Goal: Task Accomplishment & Management: Complete application form

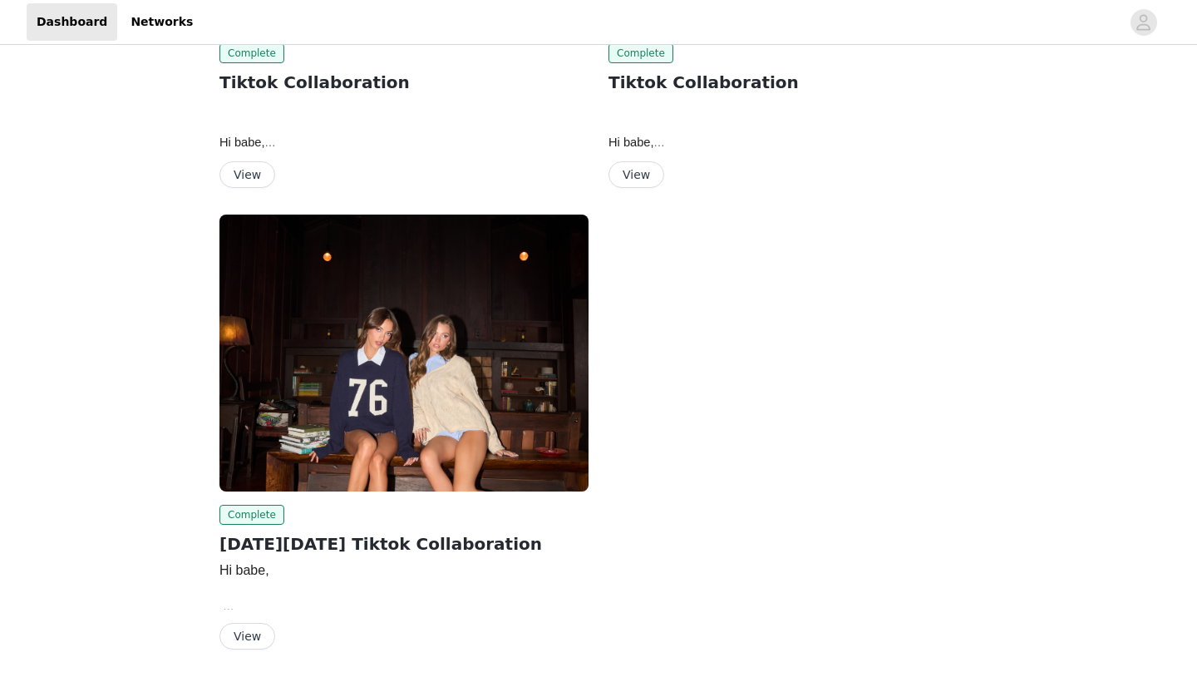
scroll to position [1290, 0]
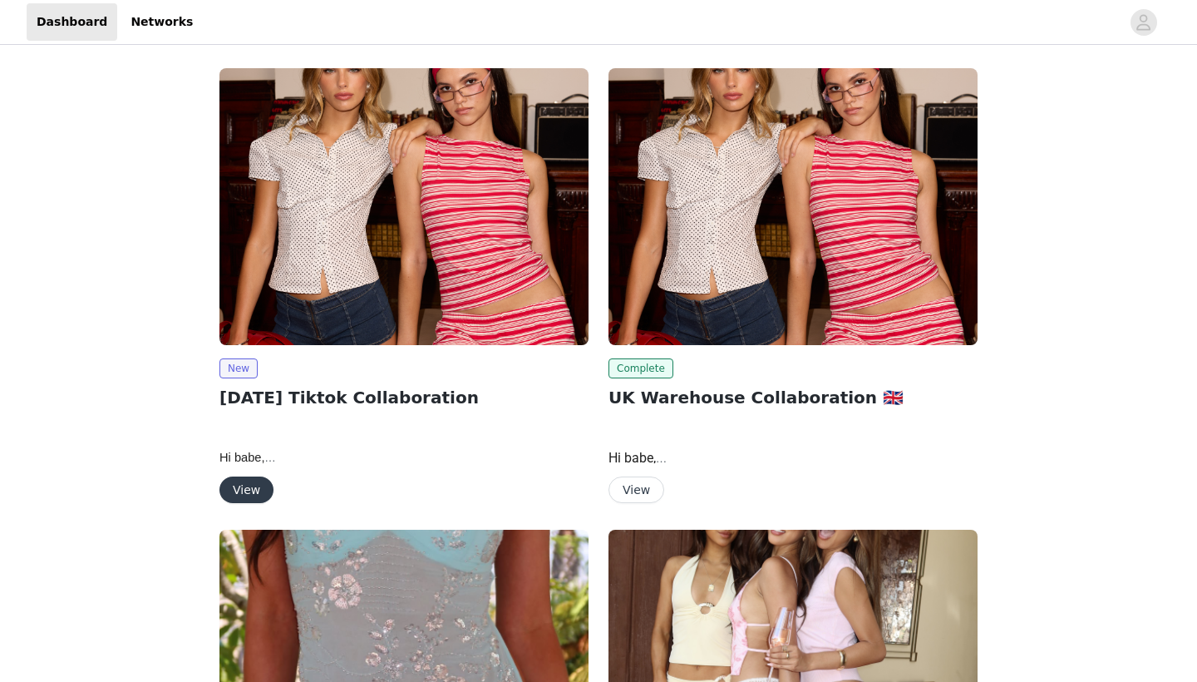
click at [243, 476] on button "View" at bounding box center [247, 489] width 54 height 27
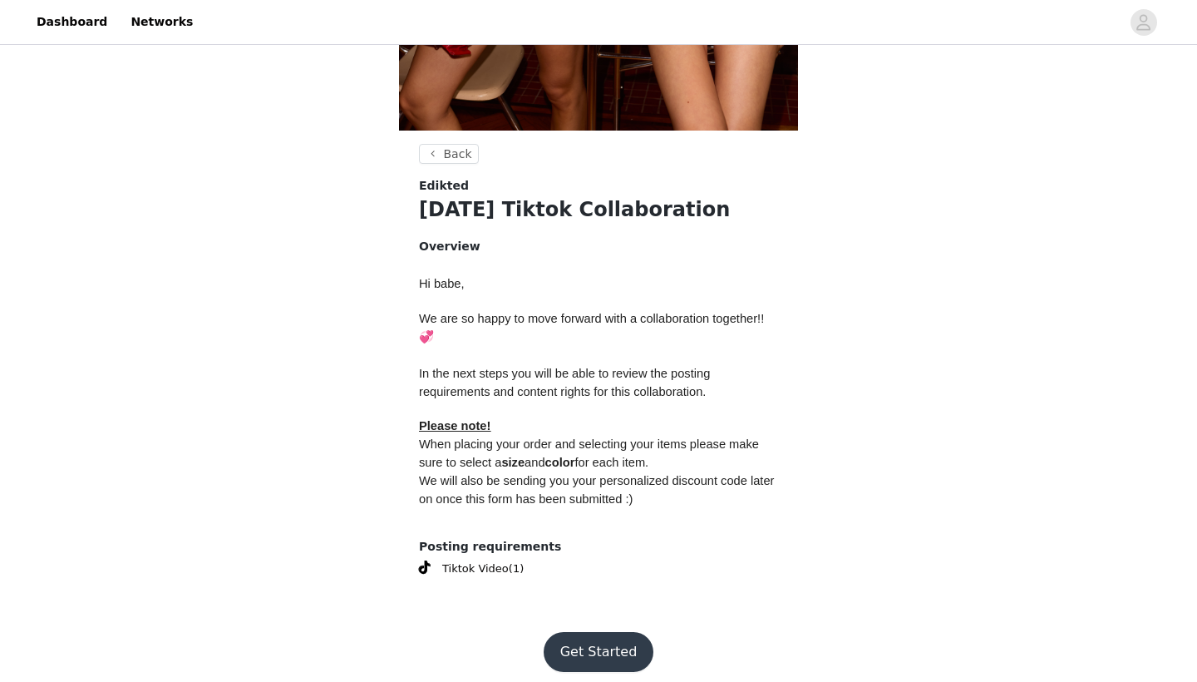
scroll to position [516, 0]
click at [598, 644] on button "Get Started" at bounding box center [599, 653] width 111 height 40
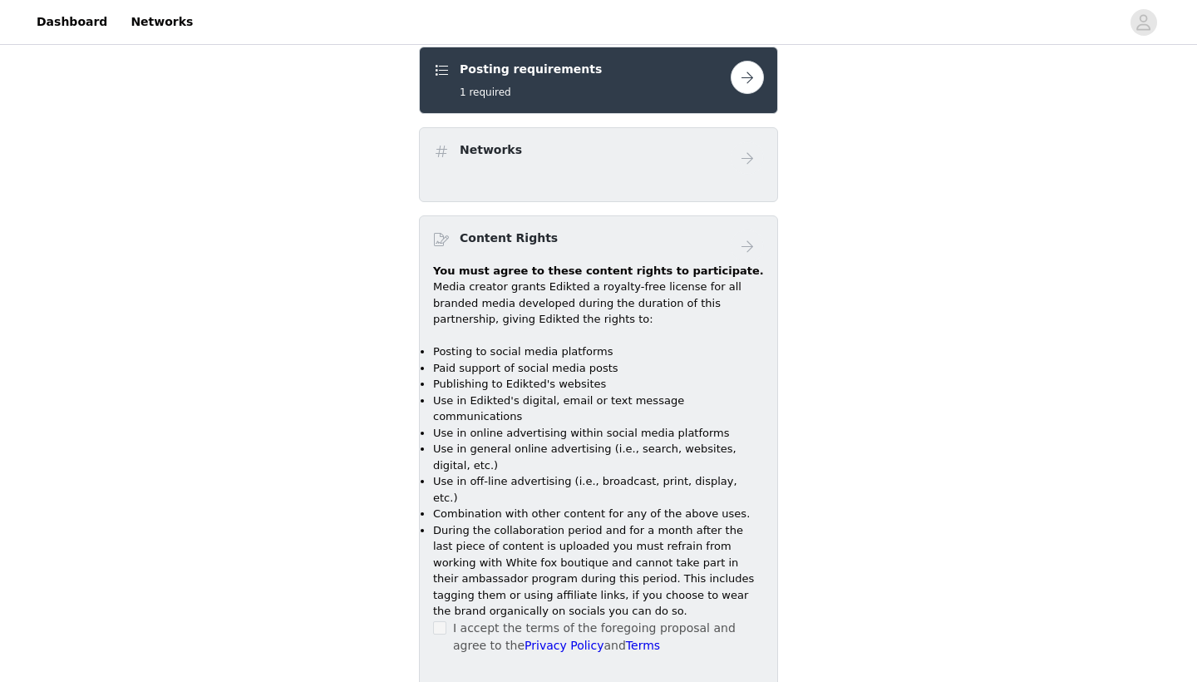
scroll to position [663, 0]
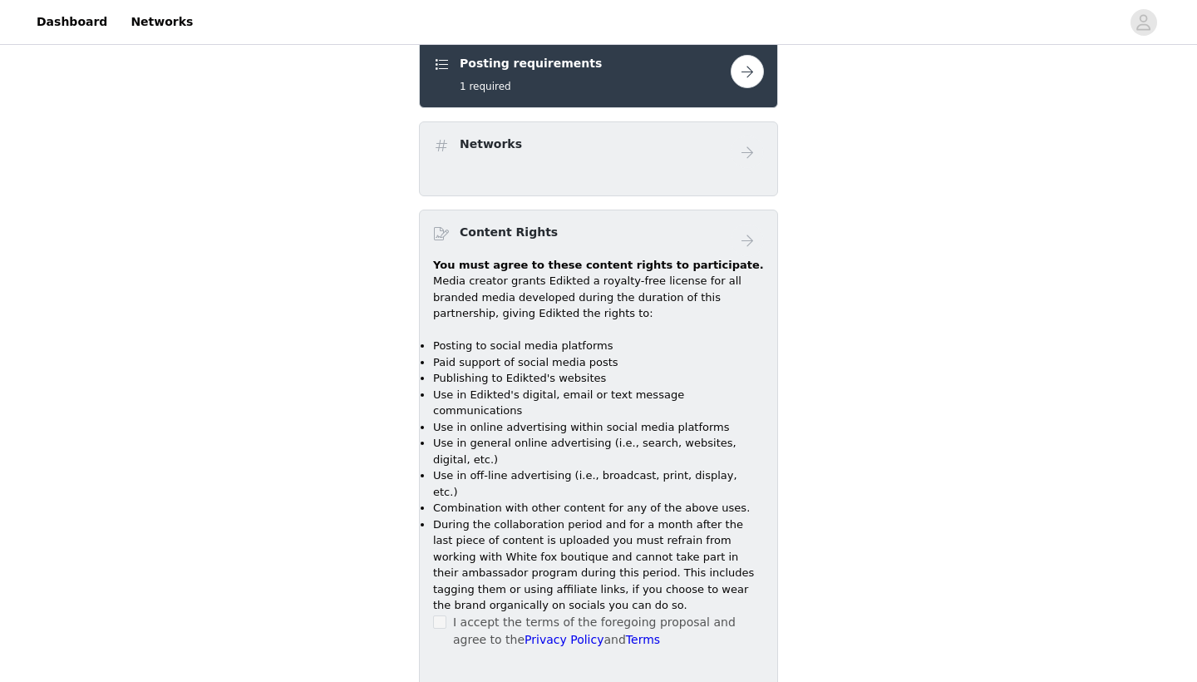
click at [568, 274] on p "Media creator grants Edikted a royalty-free license for all branded media devel…" at bounding box center [598, 297] width 331 height 49
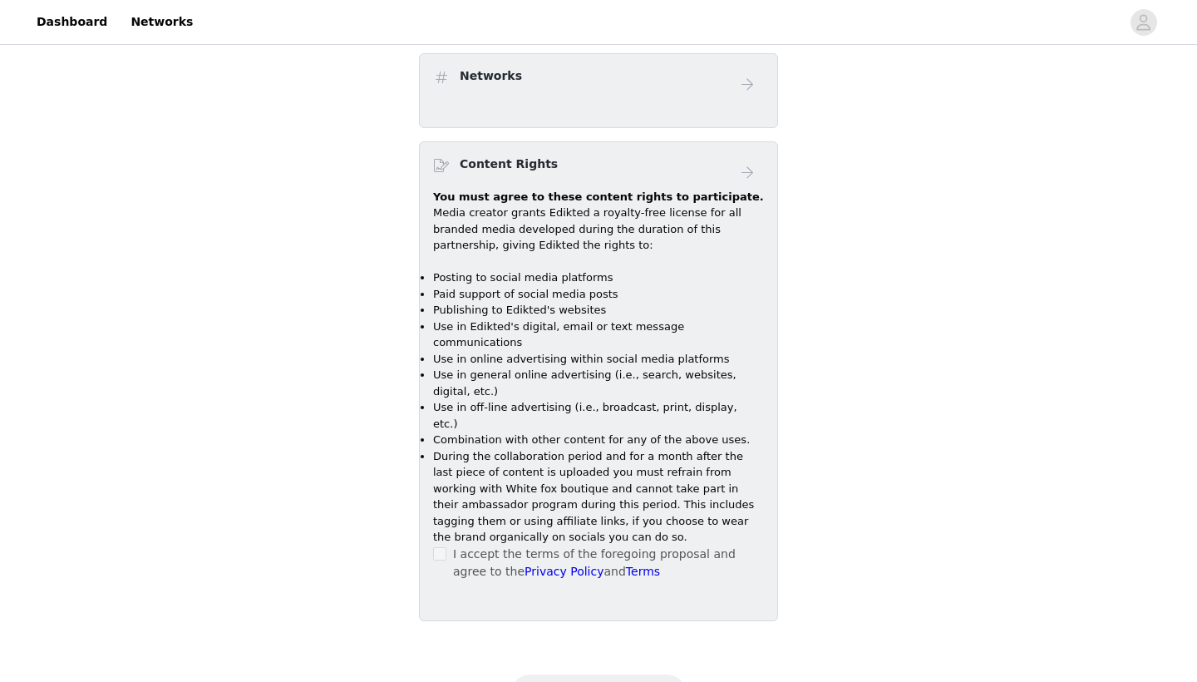
scroll to position [474, 0]
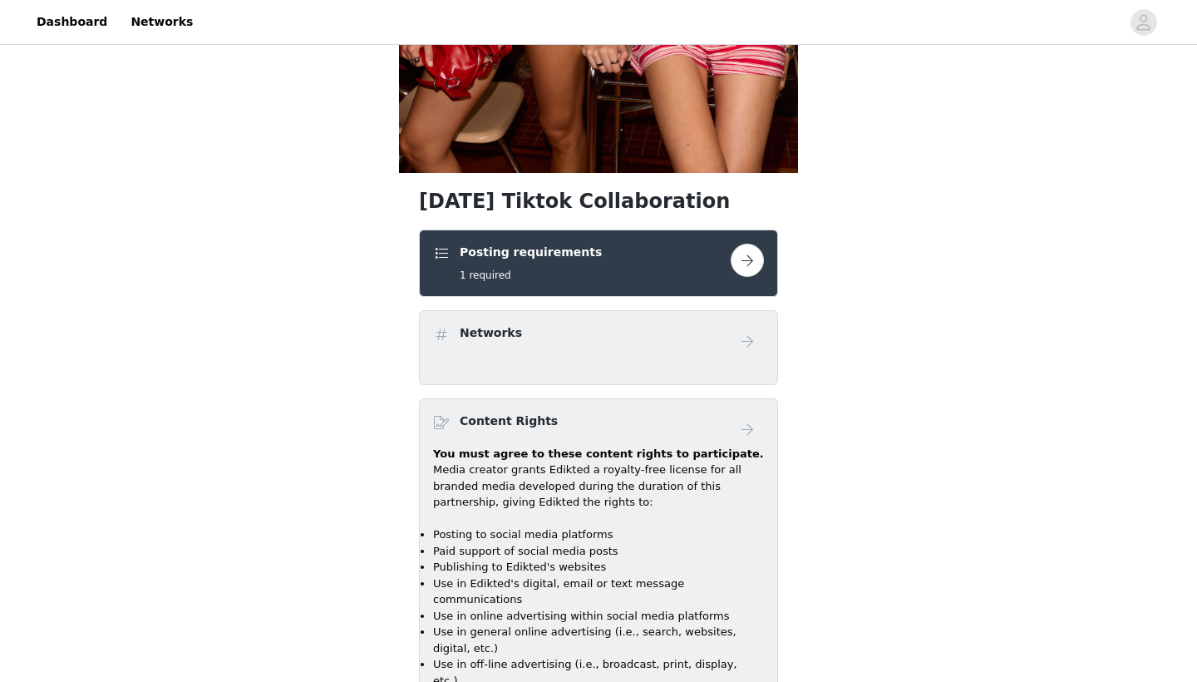
click at [748, 257] on button "button" at bounding box center [747, 260] width 33 height 33
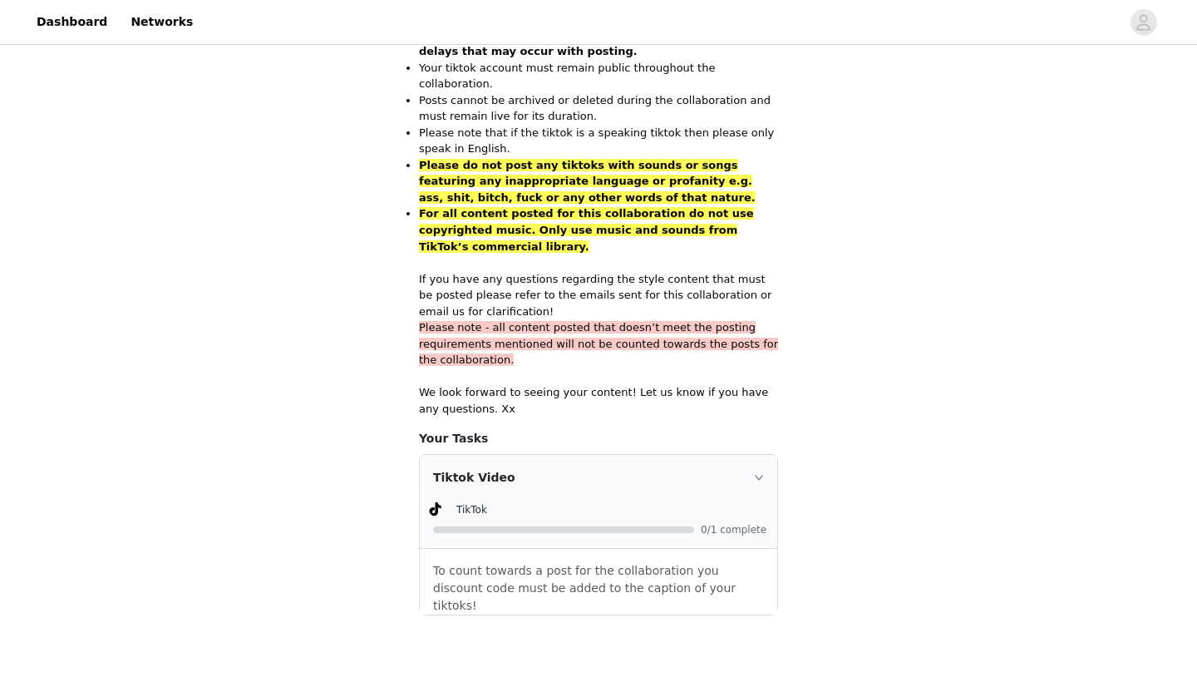
scroll to position [650, 0]
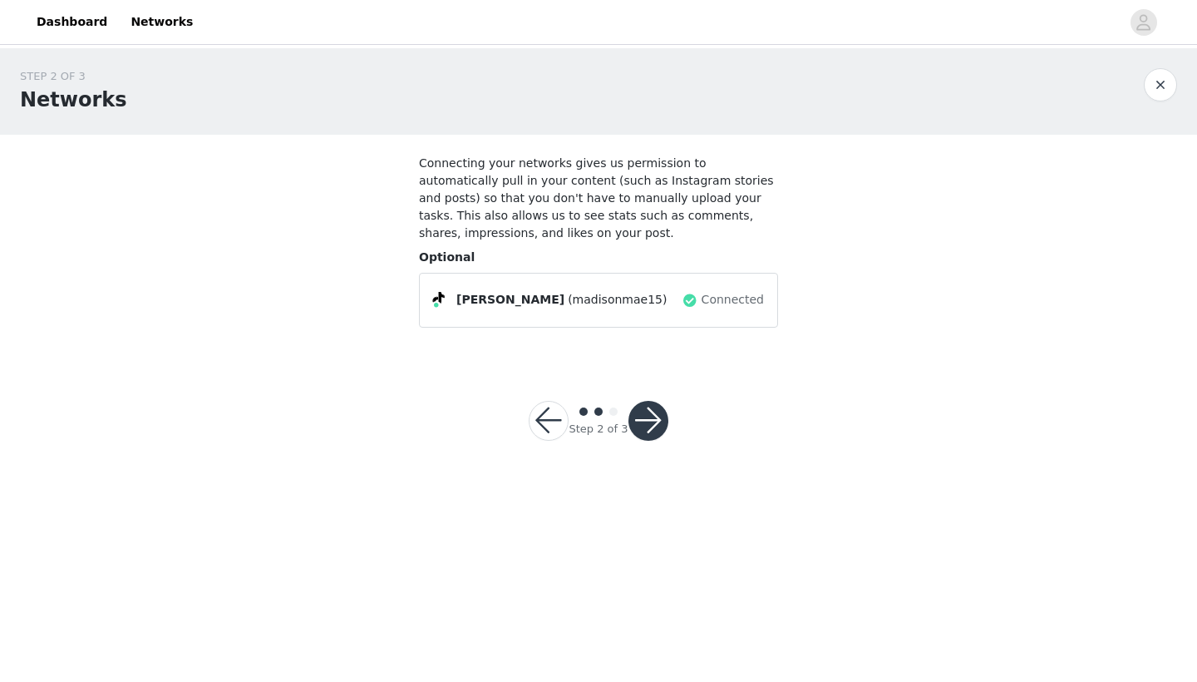
click at [649, 418] on button "button" at bounding box center [649, 421] width 40 height 40
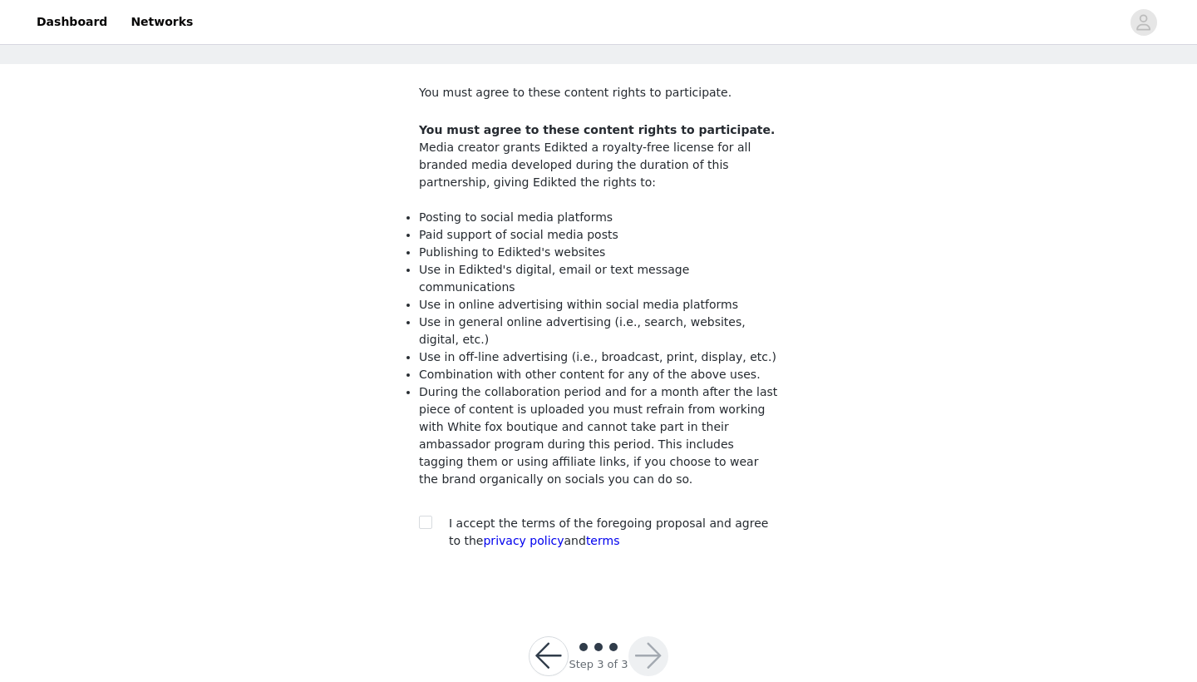
scroll to position [78, 0]
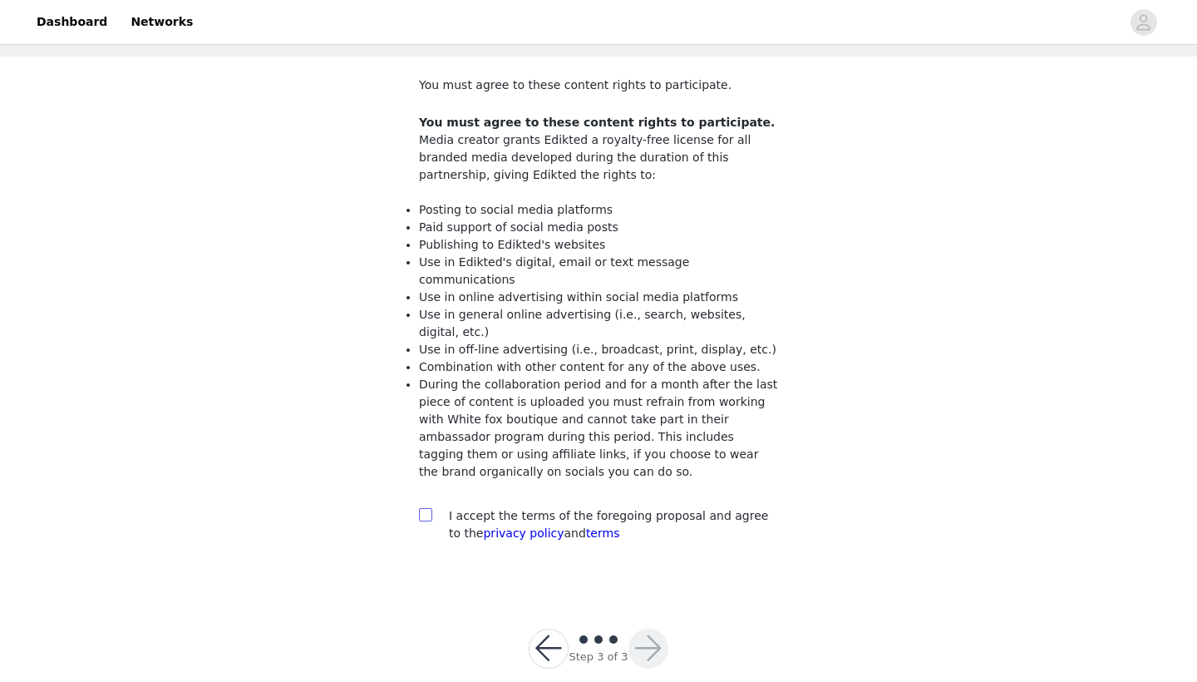
click at [427, 508] on input "checkbox" at bounding box center [425, 514] width 12 height 12
checkbox input "true"
click at [656, 629] on button "button" at bounding box center [649, 649] width 40 height 40
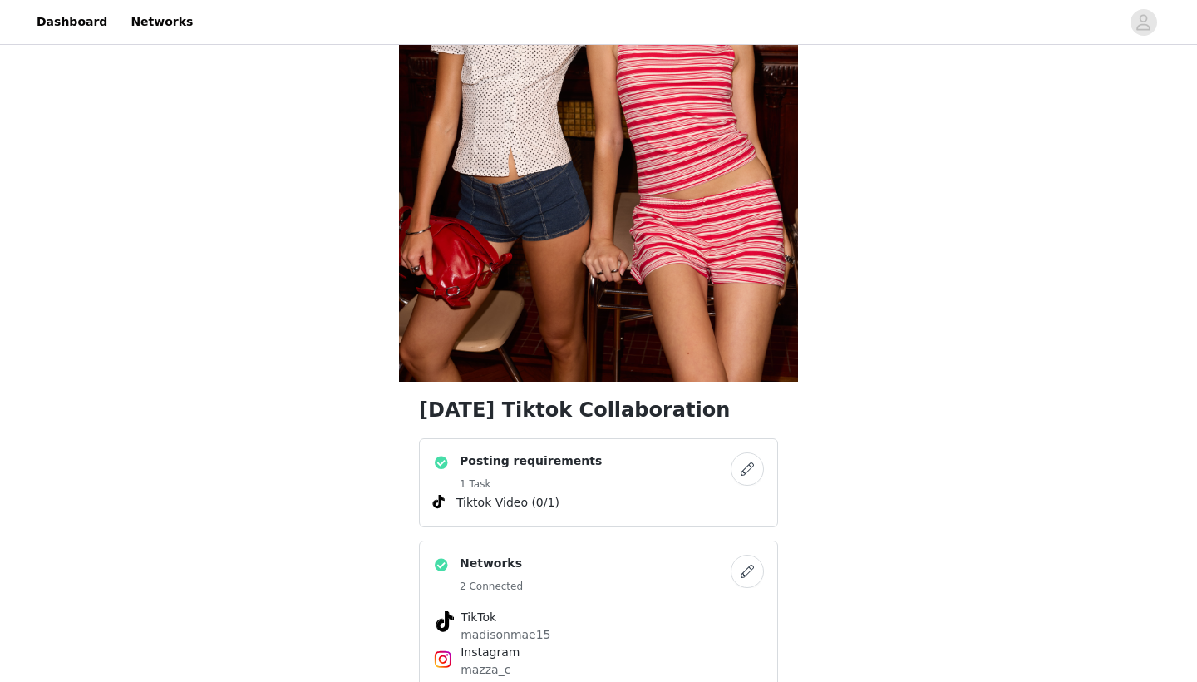
scroll to position [872, 0]
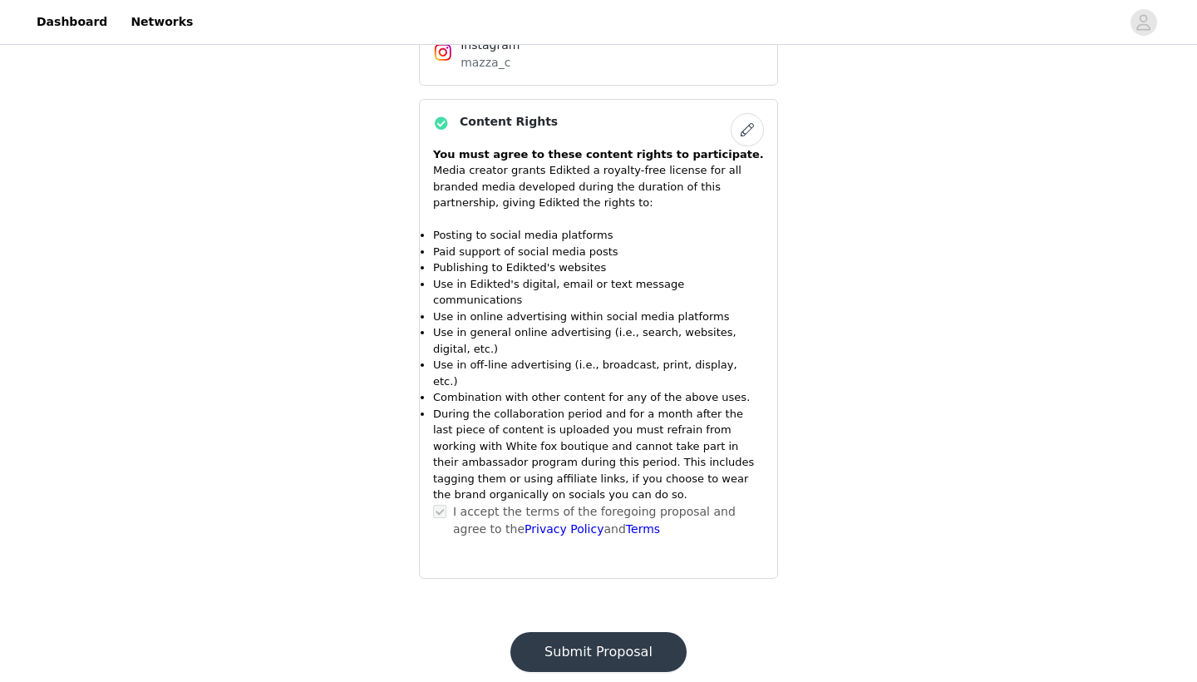
click at [544, 632] on button "Submit Proposal" at bounding box center [599, 652] width 176 height 40
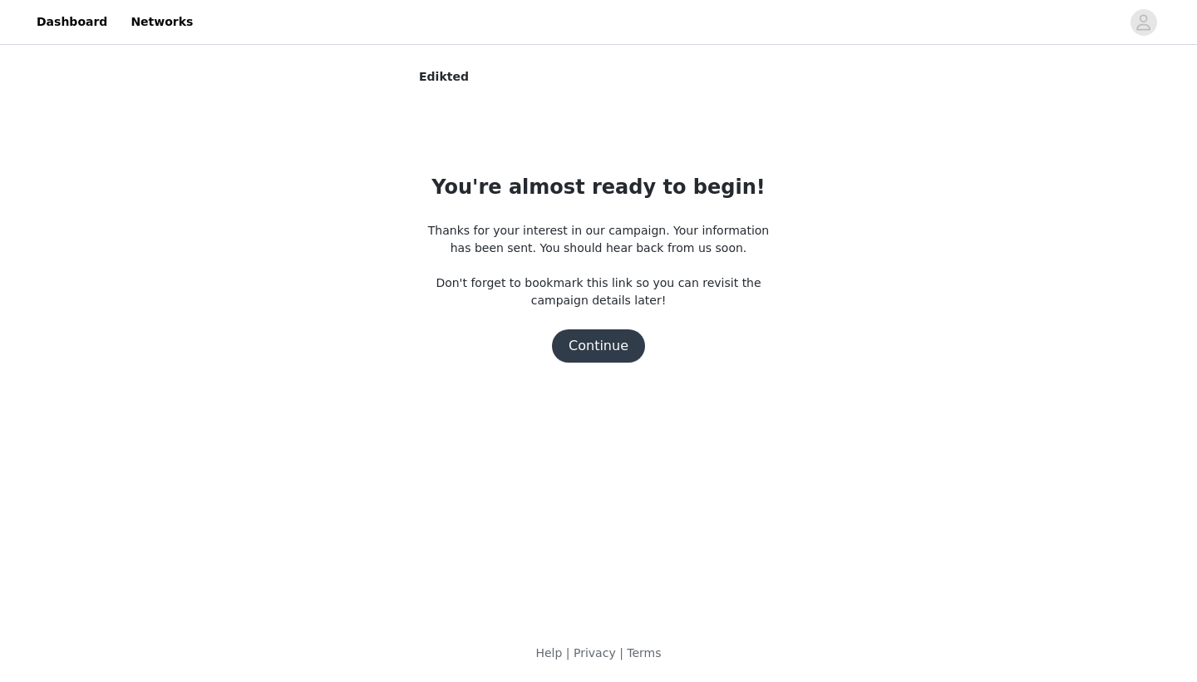
scroll to position [0, 0]
click at [614, 350] on button "Continue" at bounding box center [598, 345] width 93 height 33
